Goal: Complete application form

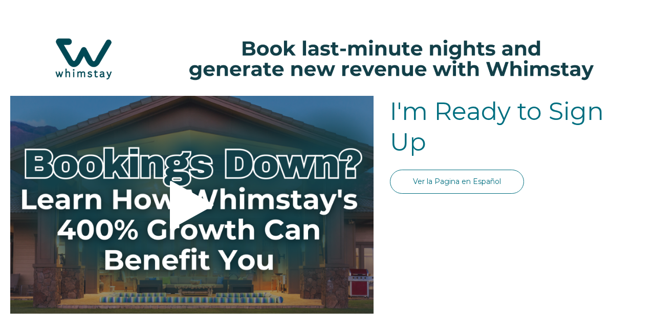
select select "US"
select select "Standard"
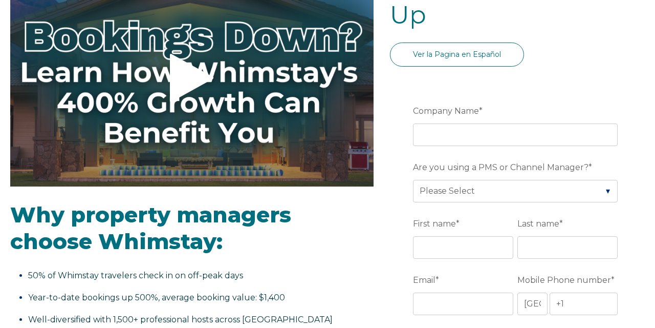
scroll to position [134, 0]
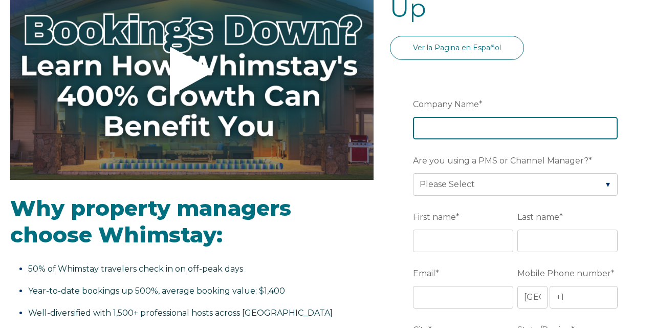
click at [477, 129] on input "Company Name *" at bounding box center [515, 128] width 205 height 23
type input "Kubanda Properties"
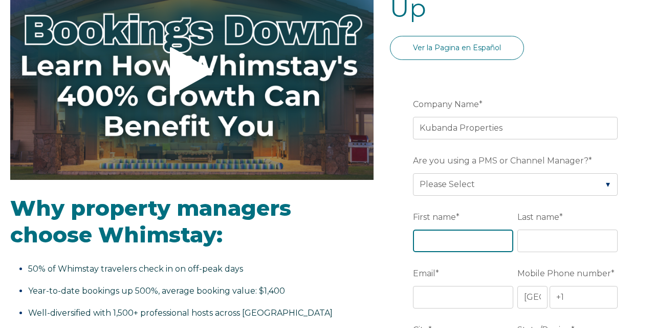
type input "Gabe"
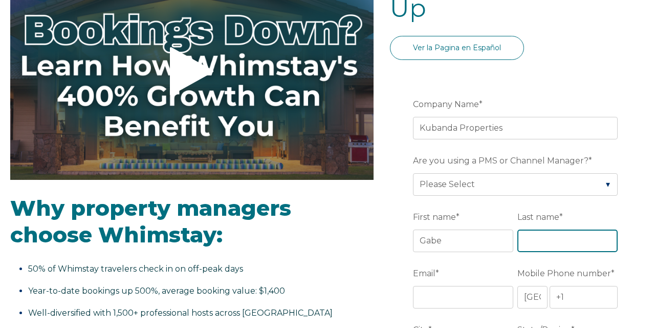
type input "Kubanda"
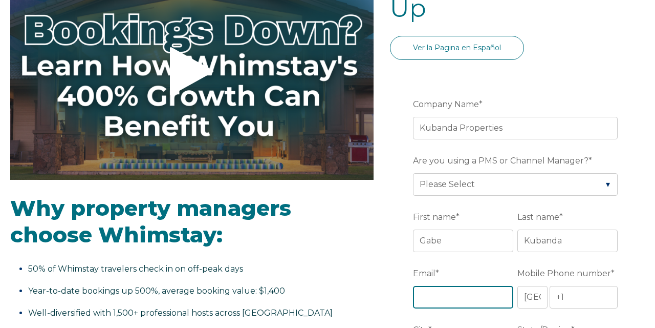
type input "[EMAIL_ADDRESS][DOMAIN_NAME]"
type input "[GEOGRAPHIC_DATA]"
type input "CA"
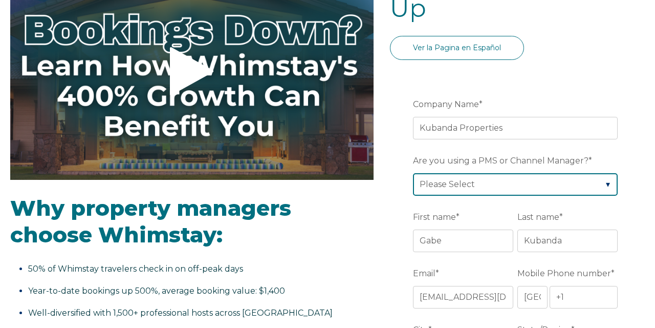
click at [495, 181] on select "Please Select Barefoot BookingPal Boost Brightside CiiRUS Escapia Guesty Hostaw…" at bounding box center [515, 184] width 205 height 23
select select "Hostaway"
click at [413, 173] on select "Please Select Barefoot BookingPal Boost Brightside CiiRUS Escapia Guesty Hostaw…" at bounding box center [515, 184] width 205 height 23
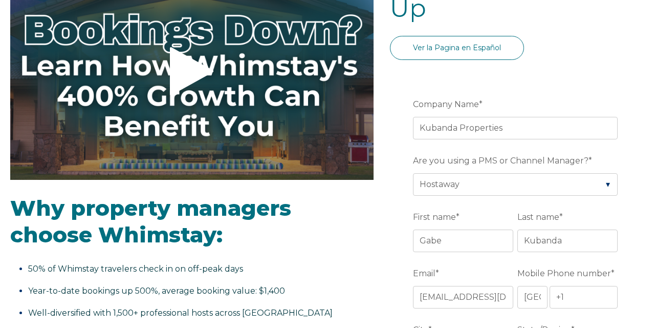
click at [486, 211] on label "First name *" at bounding box center [465, 217] width 104 height 18
click at [486, 229] on input "Gabe" at bounding box center [463, 240] width 100 height 23
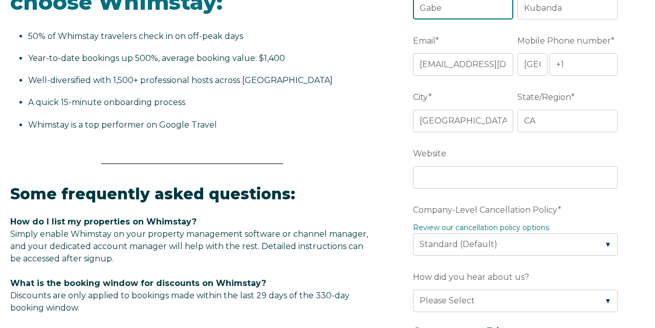
scroll to position [367, 0]
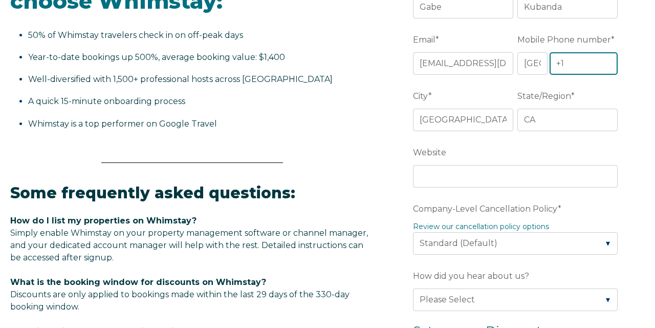
click at [573, 67] on input "+1" at bounding box center [584, 63] width 68 height 23
type input "+1 3104351197"
click at [585, 80] on fieldset "Email * gabe@kubandaproperties.com Mobile Phone number * * Afghanistan (‫افغانس…" at bounding box center [517, 59] width 209 height 56
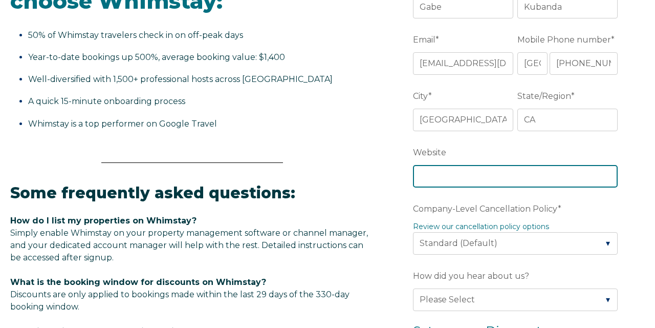
click at [477, 175] on input "Website" at bounding box center [515, 176] width 205 height 23
type input "http://kubandaproperties.com"
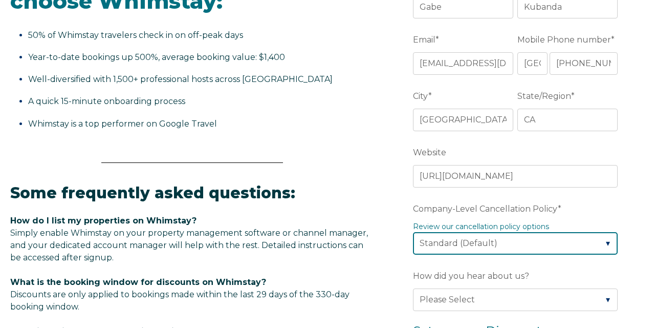
click at [528, 243] on select "Please Select Partial Standard (Default) Moderate Strict" at bounding box center [515, 243] width 205 height 23
select select "Strict"
click at [413, 232] on select "Please Select Partial Standard (Default) Moderate Strict" at bounding box center [515, 243] width 205 height 23
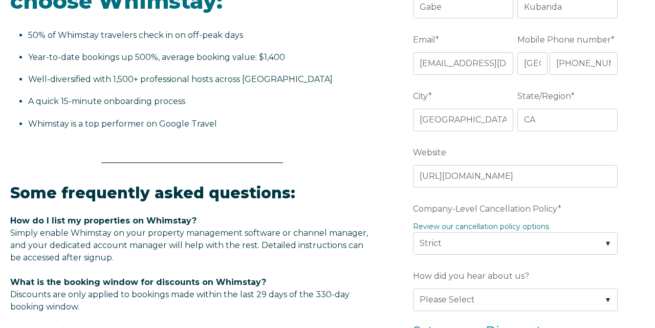
click at [582, 213] on label "Company-Level Cancellation Policy *" at bounding box center [517, 209] width 209 height 18
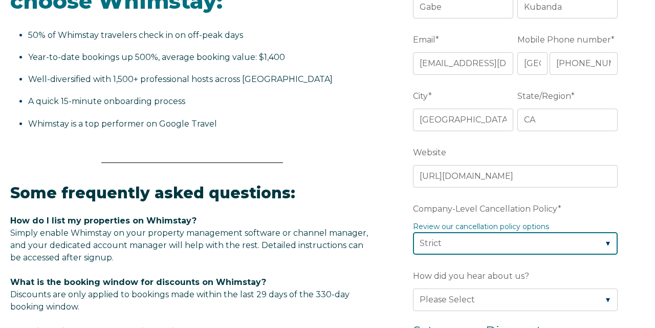
click at [582, 232] on select "Please Select Partial Standard (Default) Moderate Strict" at bounding box center [515, 243] width 205 height 23
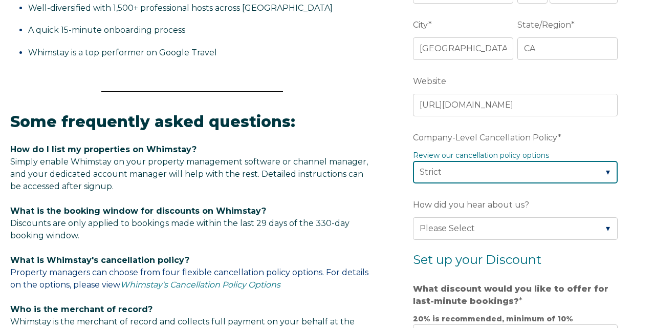
scroll to position [439, 0]
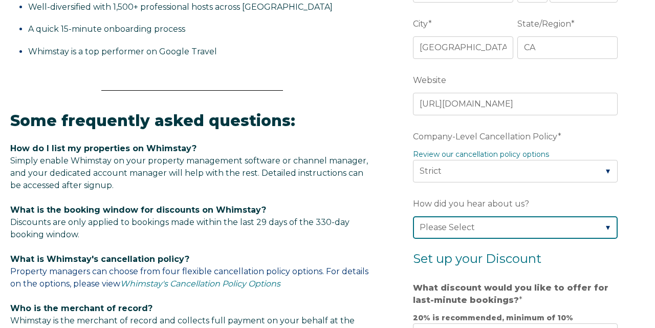
click at [567, 224] on select "Please Select Found Whimstay through a Google search Direct outreach from a Whi…" at bounding box center [515, 227] width 205 height 23
select select "Whimstay Sales"
click at [413, 216] on select "Please Select Found Whimstay through a Google search Direct outreach from a Whi…" at bounding box center [515, 227] width 205 height 23
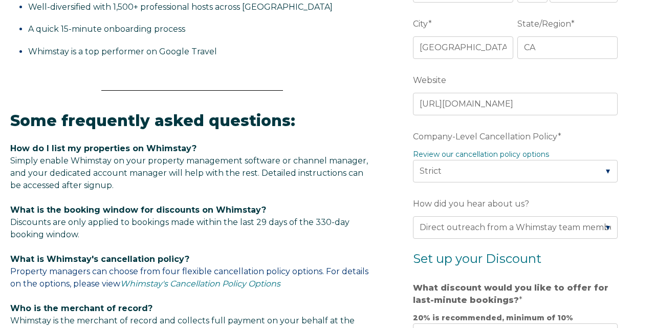
click at [564, 251] on h2 "Set up your Discount" at bounding box center [517, 258] width 209 height 15
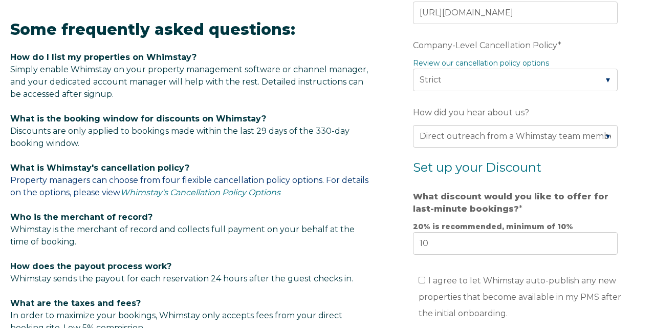
scroll to position [531, 0]
click at [497, 215] on label "What discount would you like to offer for last-minute bookings? *" at bounding box center [517, 202] width 209 height 31
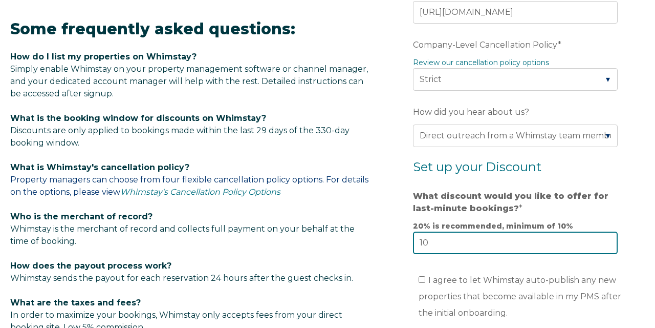
click at [497, 231] on input "10" at bounding box center [515, 242] width 205 height 23
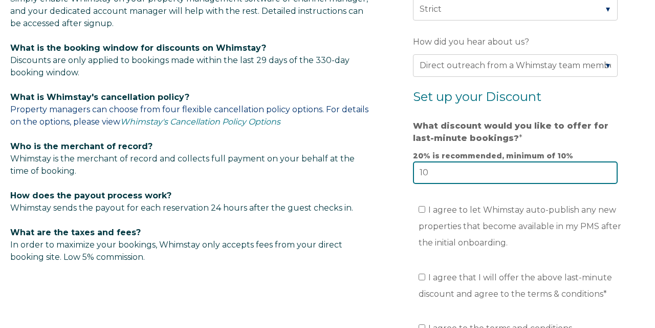
scroll to position [606, 0]
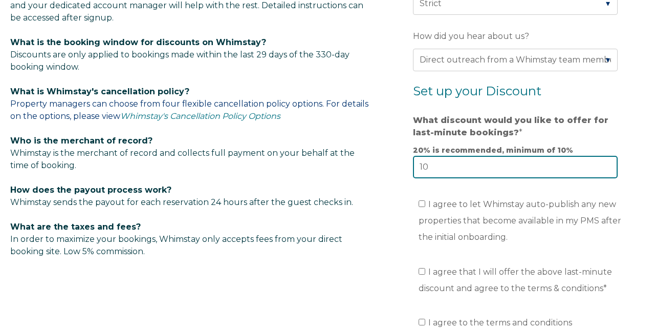
click at [439, 165] on input "10" at bounding box center [515, 167] width 205 height 23
type input "2"
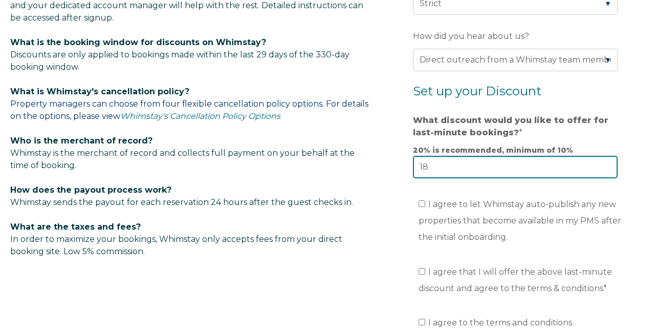
type input "18"
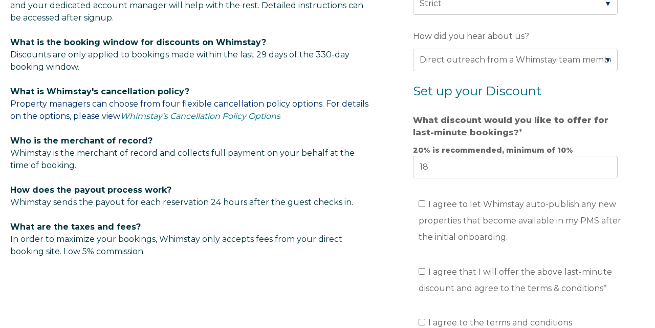
click at [468, 203] on span "I agree to let Whimstay auto-publish any new properties that become available i…" at bounding box center [520, 220] width 203 height 42
click at [425, 203] on input "I agree to let Whimstay auto-publish any new properties that become available i…" at bounding box center [422, 203] width 7 height 7
checkbox input "true"
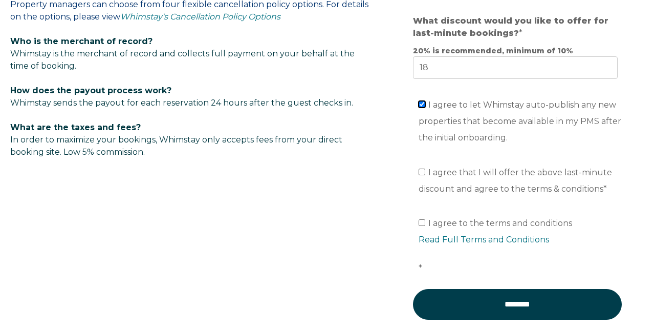
scroll to position [707, 0]
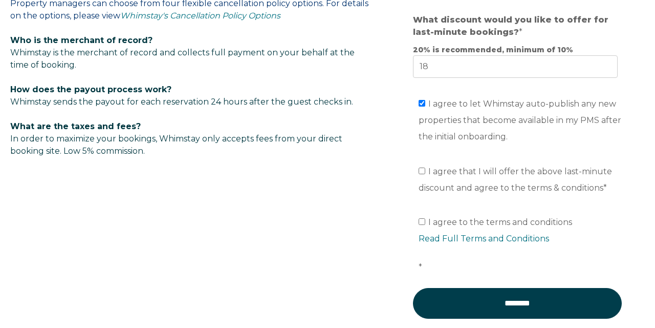
click at [489, 174] on span "I agree that I will offer the above last-minute discount and agree to the terms…" at bounding box center [515, 179] width 193 height 26
click at [425, 174] on input "I agree that I will offer the above last-minute discount and agree to the terms…" at bounding box center [422, 170] width 7 height 7
checkbox input "true"
click at [490, 217] on span "I agree to the terms and conditions Read Full Terms and Conditions *" at bounding box center [521, 244] width 205 height 55
click at [425, 218] on input "I agree to the terms and conditions Read Full Terms and Conditions *" at bounding box center [422, 221] width 7 height 7
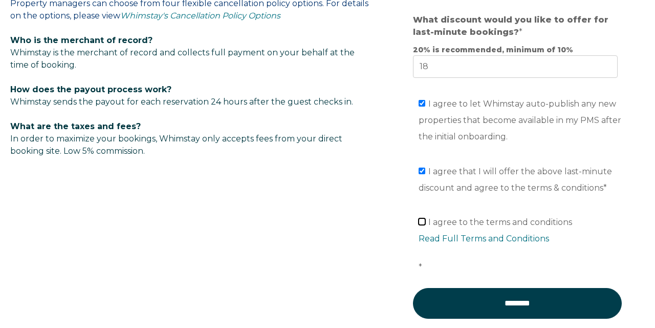
checkbox input "true"
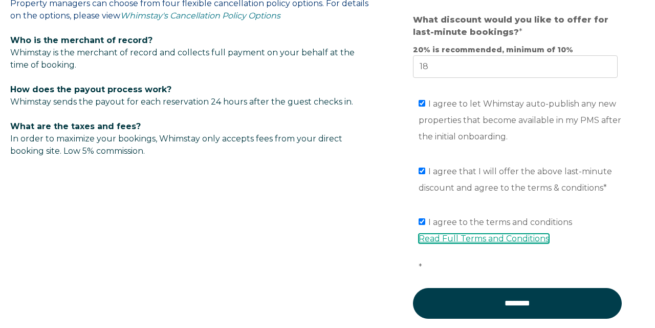
click at [489, 238] on link "Read Full Terms and Conditions" at bounding box center [484, 238] width 130 height 10
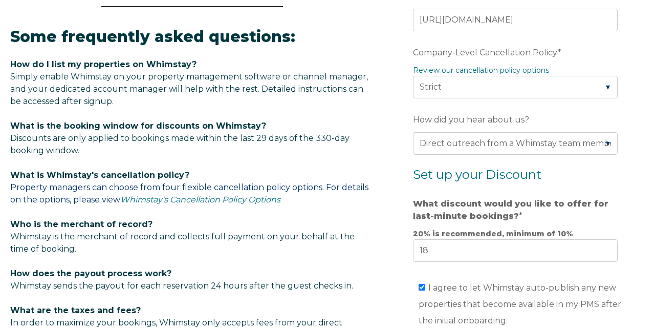
scroll to position [705, 0]
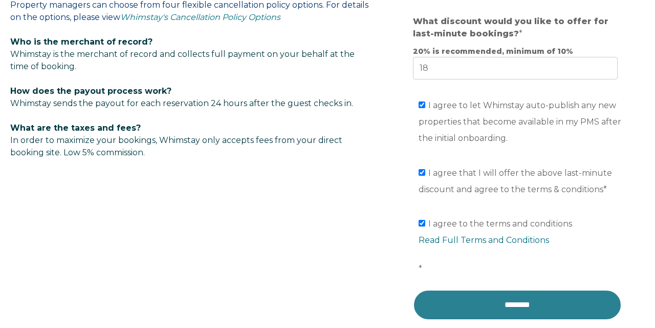
click at [531, 299] on input "********" at bounding box center [517, 304] width 209 height 31
